Goal: Information Seeking & Learning: Learn about a topic

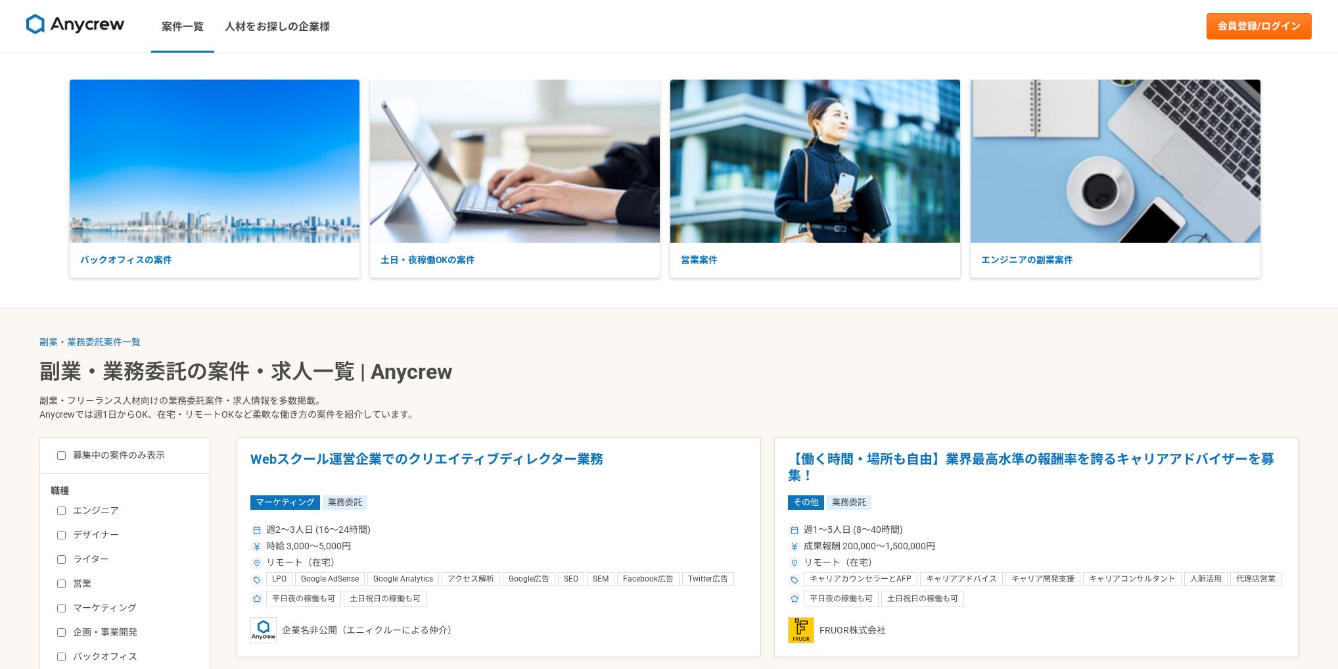
scroll to position [140, 0]
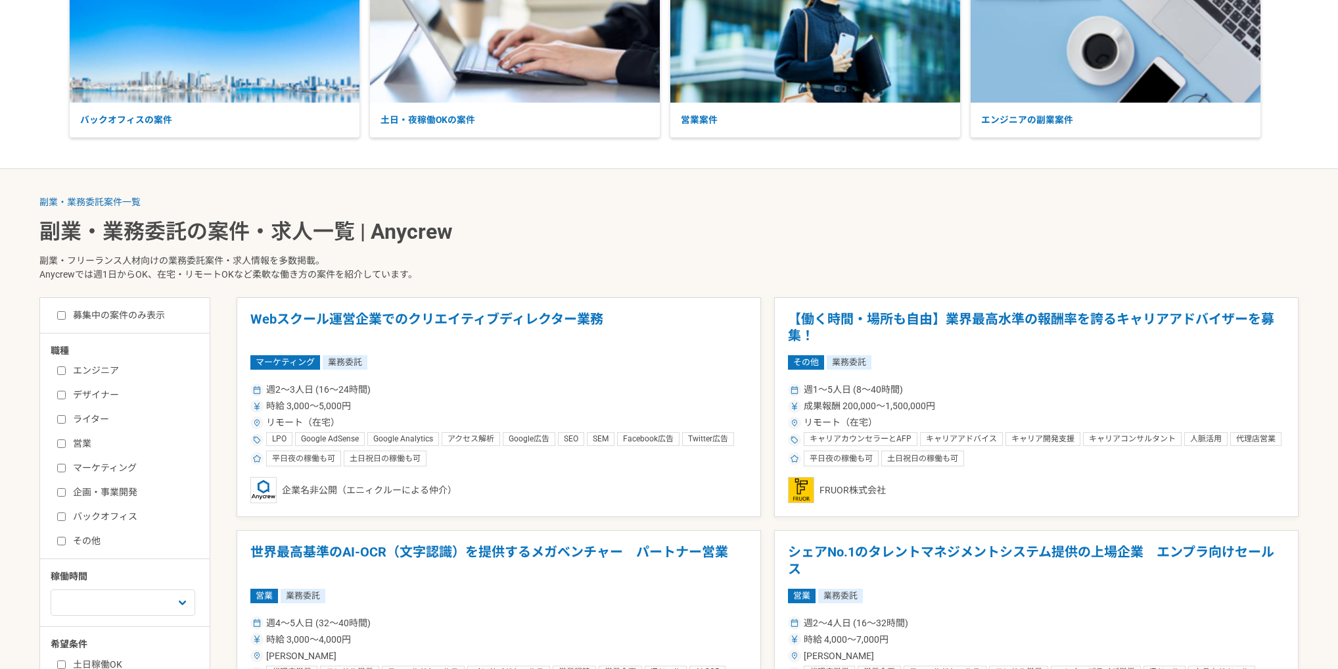
click at [60, 444] on input "営業" at bounding box center [61, 443] width 9 height 9
checkbox input "true"
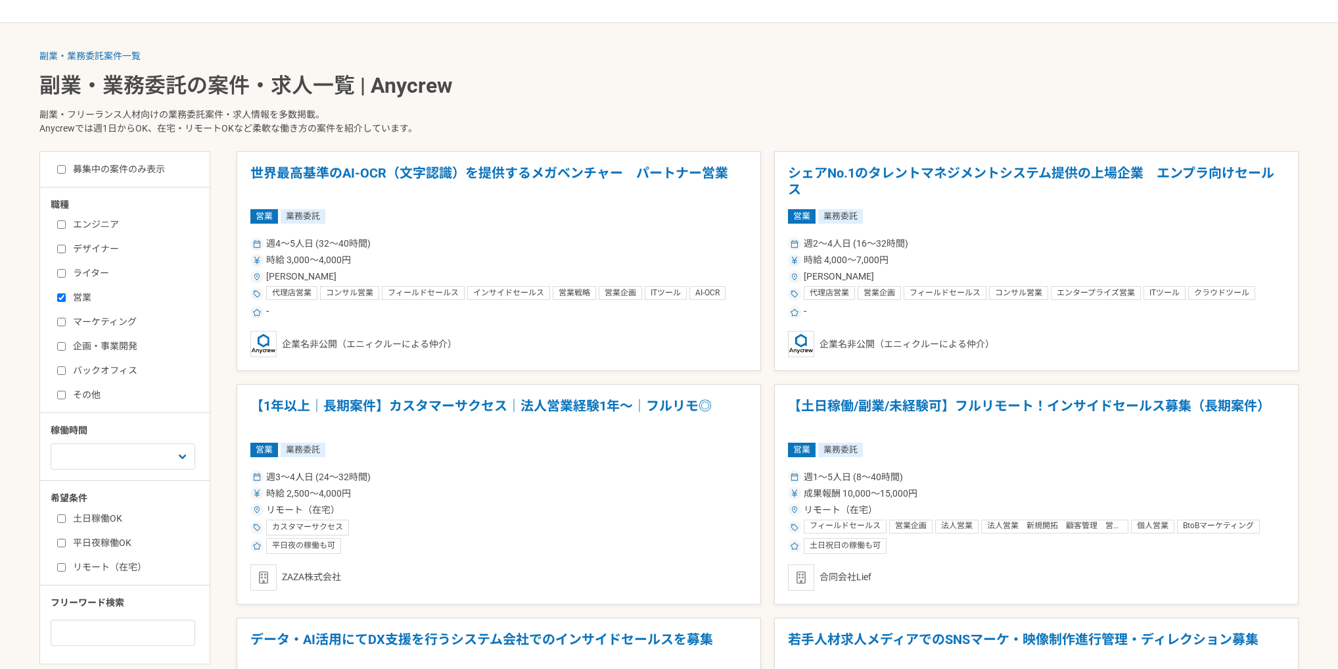
scroll to position [421, 0]
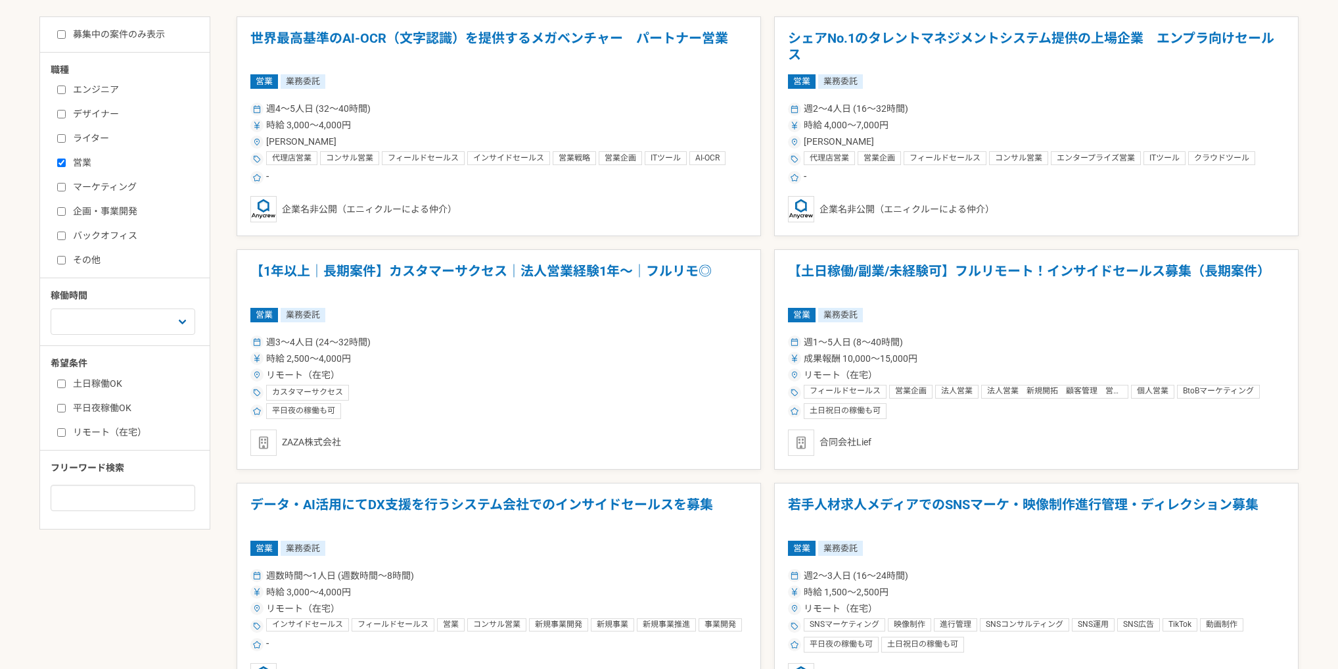
drag, startPoint x: 889, startPoint y: 268, endPoint x: 768, endPoint y: 242, distance: 124.4
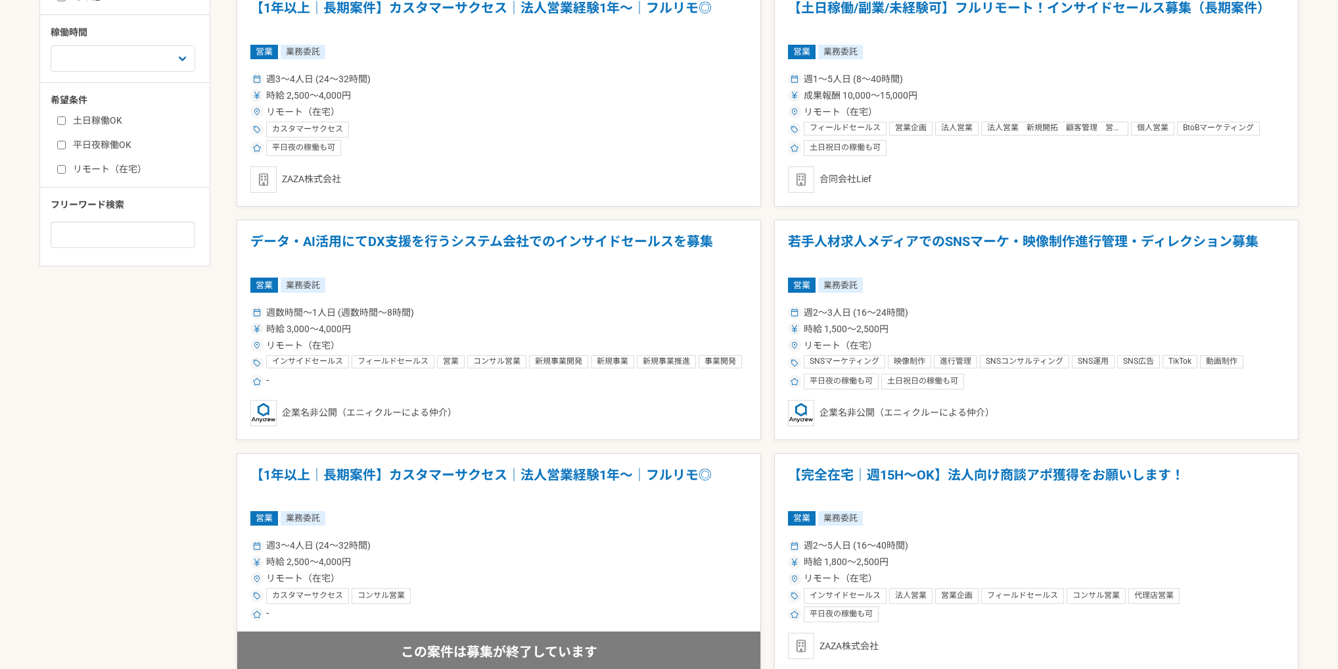
scroll to position [701, 0]
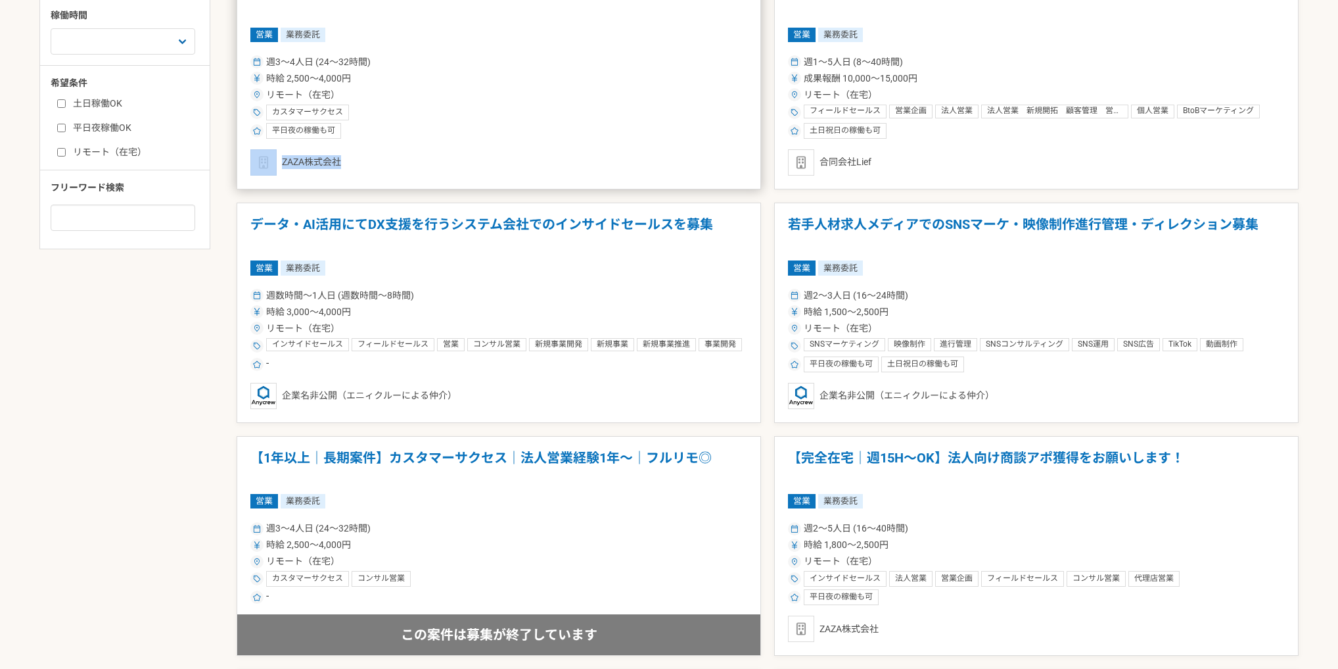
click at [337, 164] on div "ZAZA株式会社" at bounding box center [498, 162] width 497 height 26
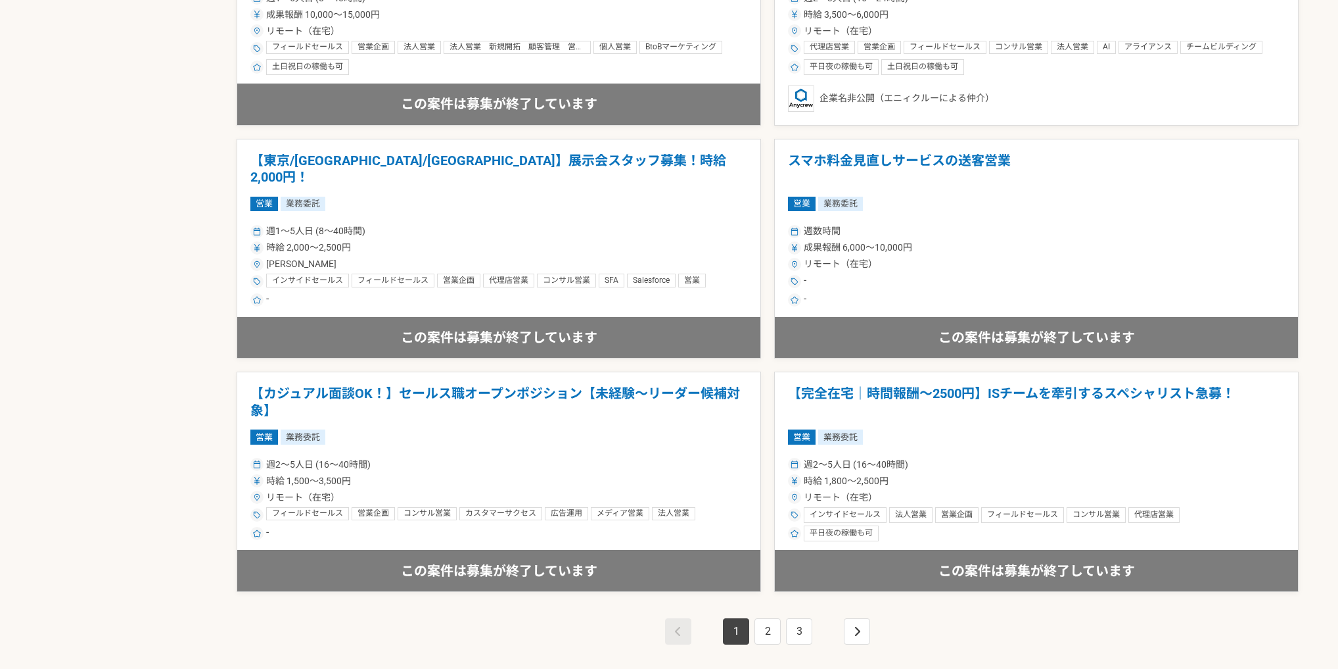
scroll to position [2244, 0]
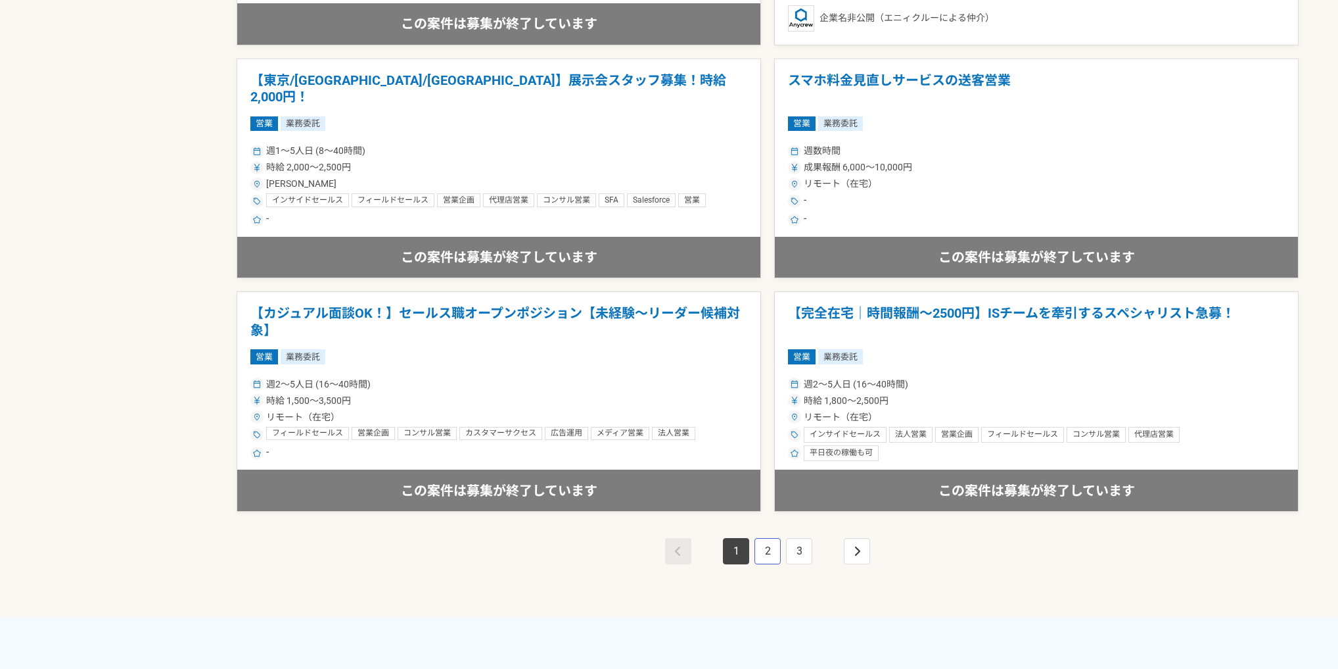
click at [760, 550] on link "2" at bounding box center [768, 551] width 26 height 26
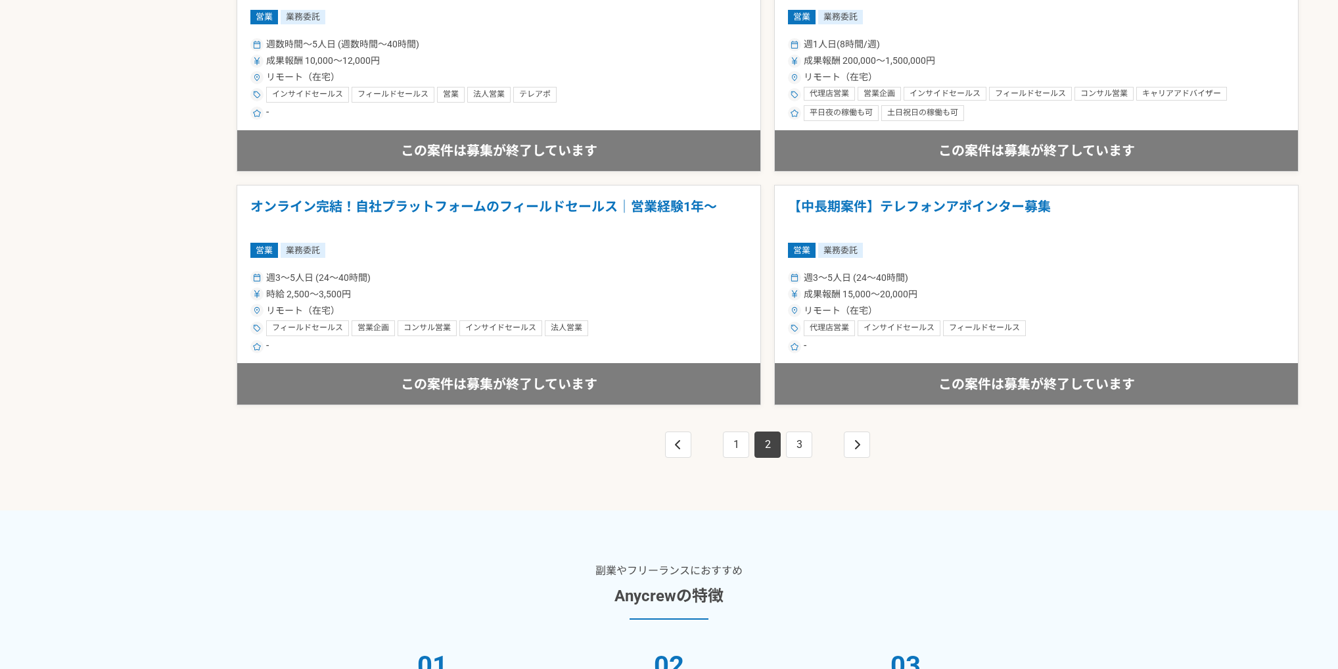
scroll to position [2384, 0]
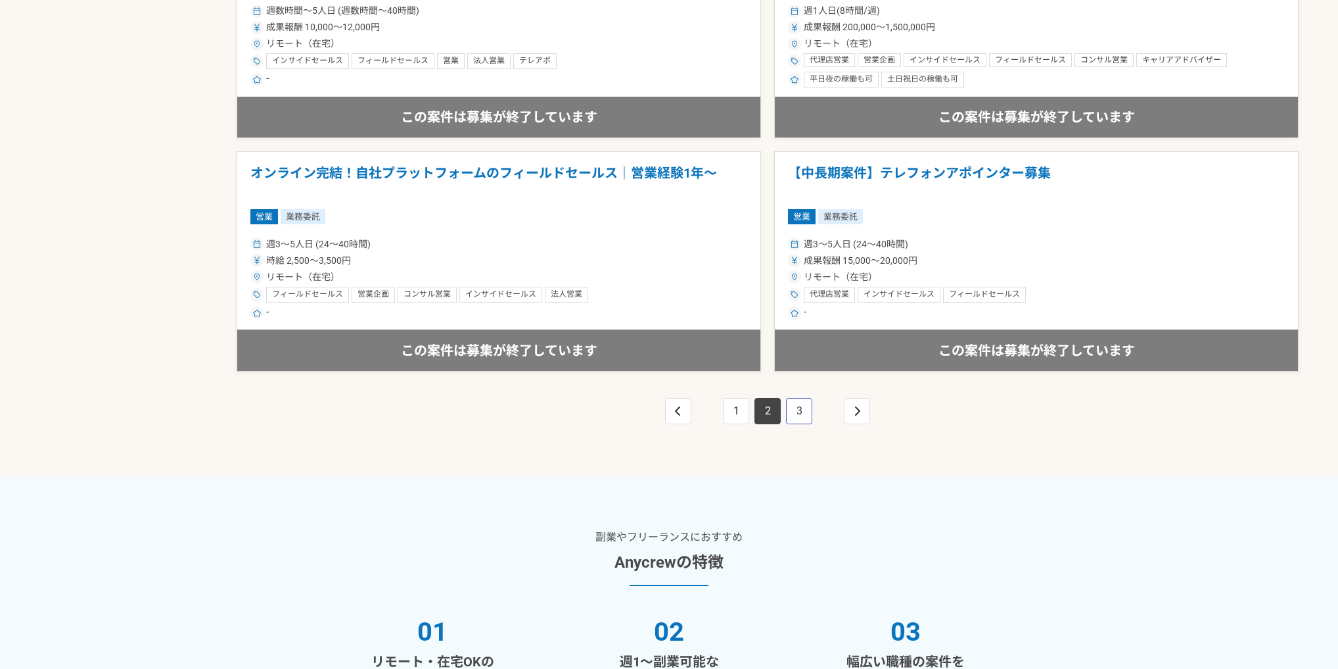
click at [803, 410] on link "3" at bounding box center [799, 411] width 26 height 26
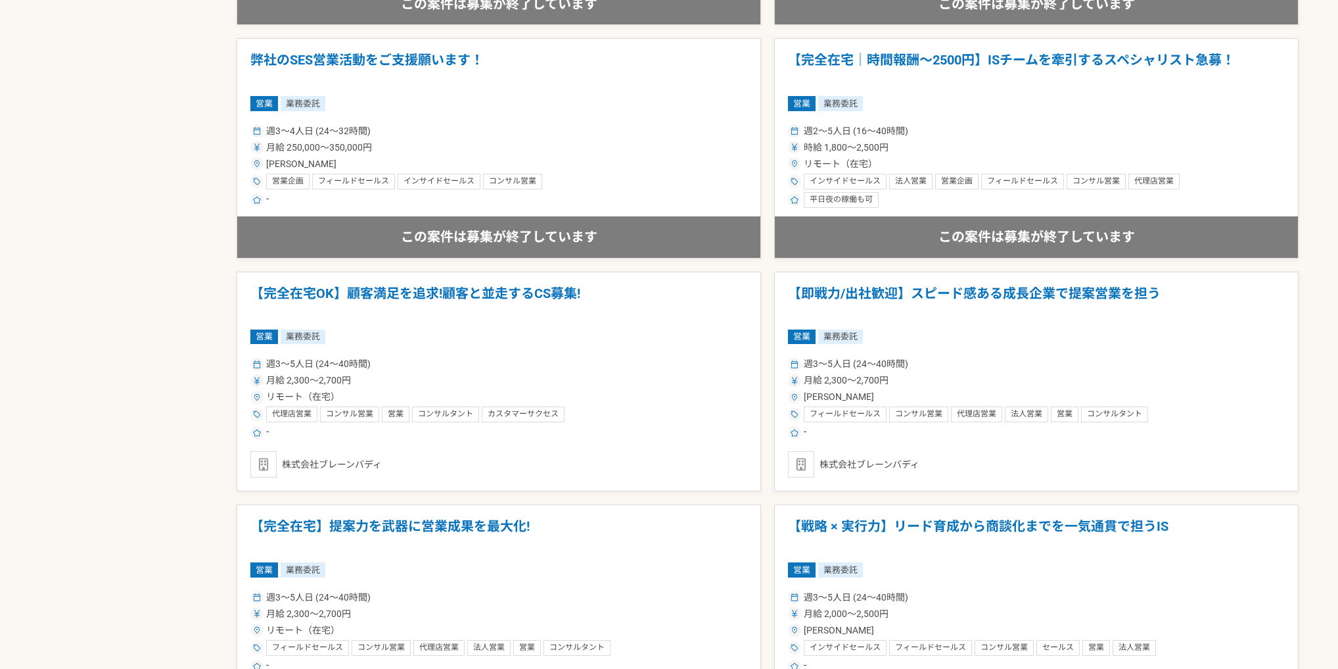
scroll to position [2244, 0]
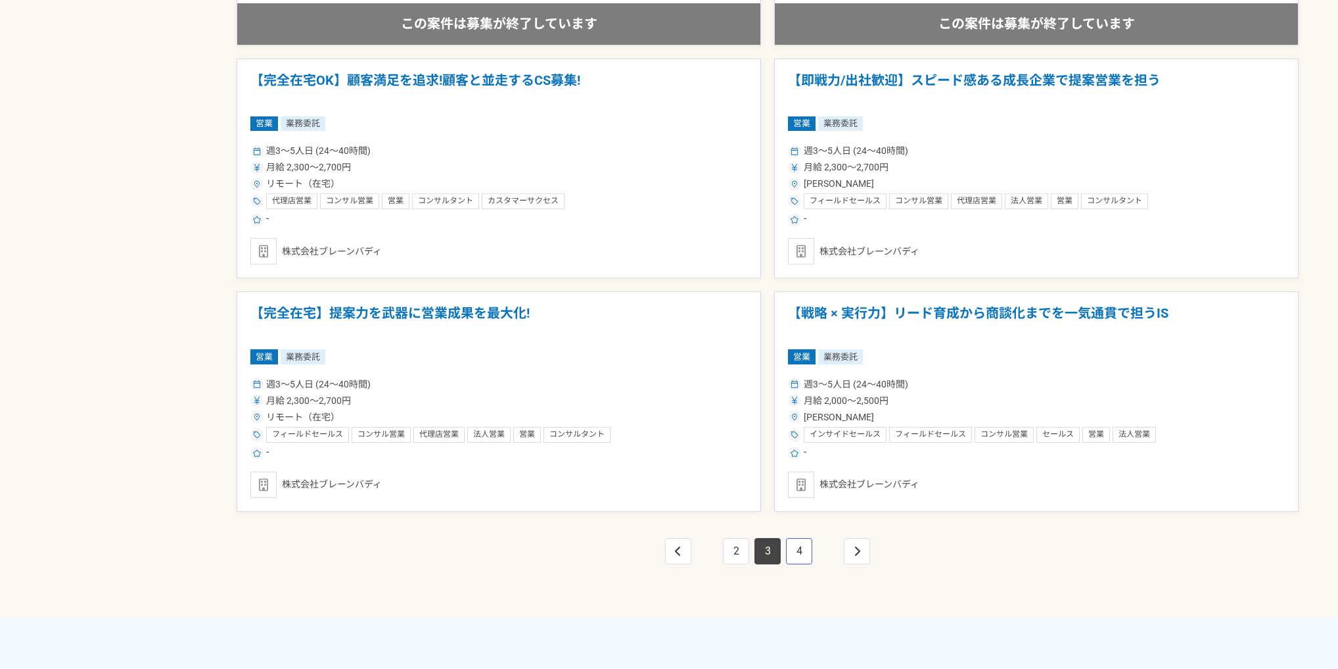
click at [805, 554] on link "4" at bounding box center [799, 551] width 26 height 26
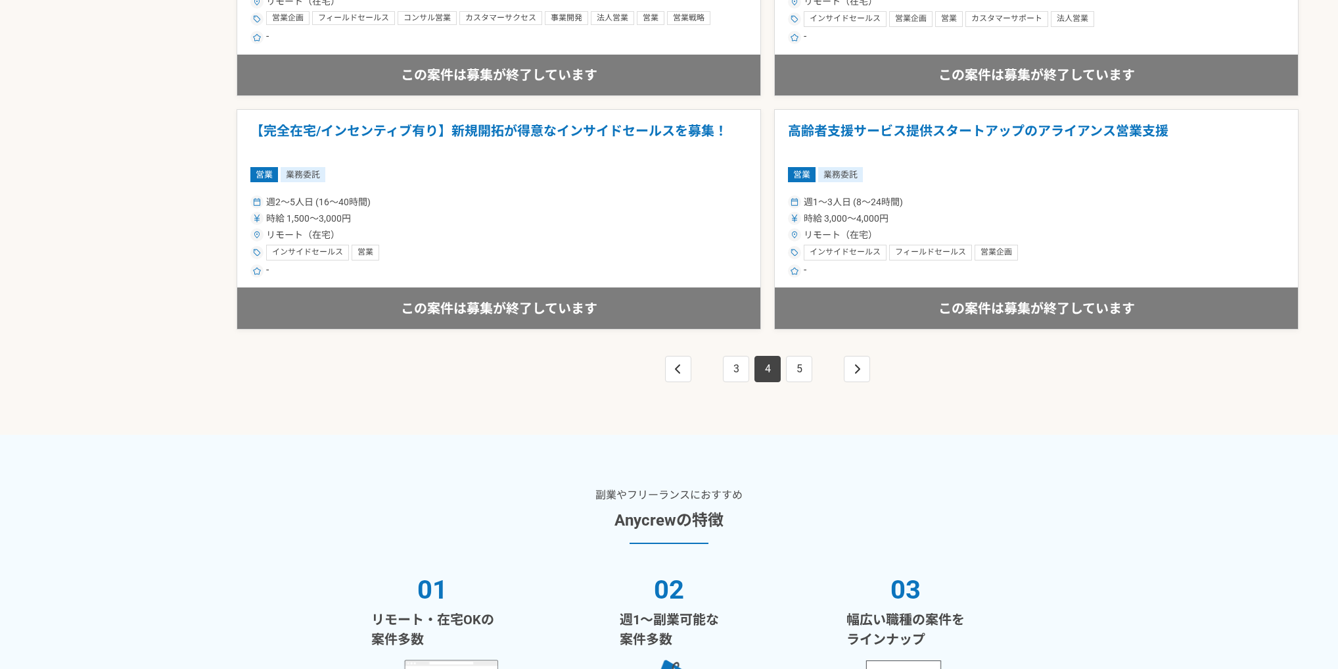
scroll to position [2384, 0]
